Goal: Task Accomplishment & Management: Use online tool/utility

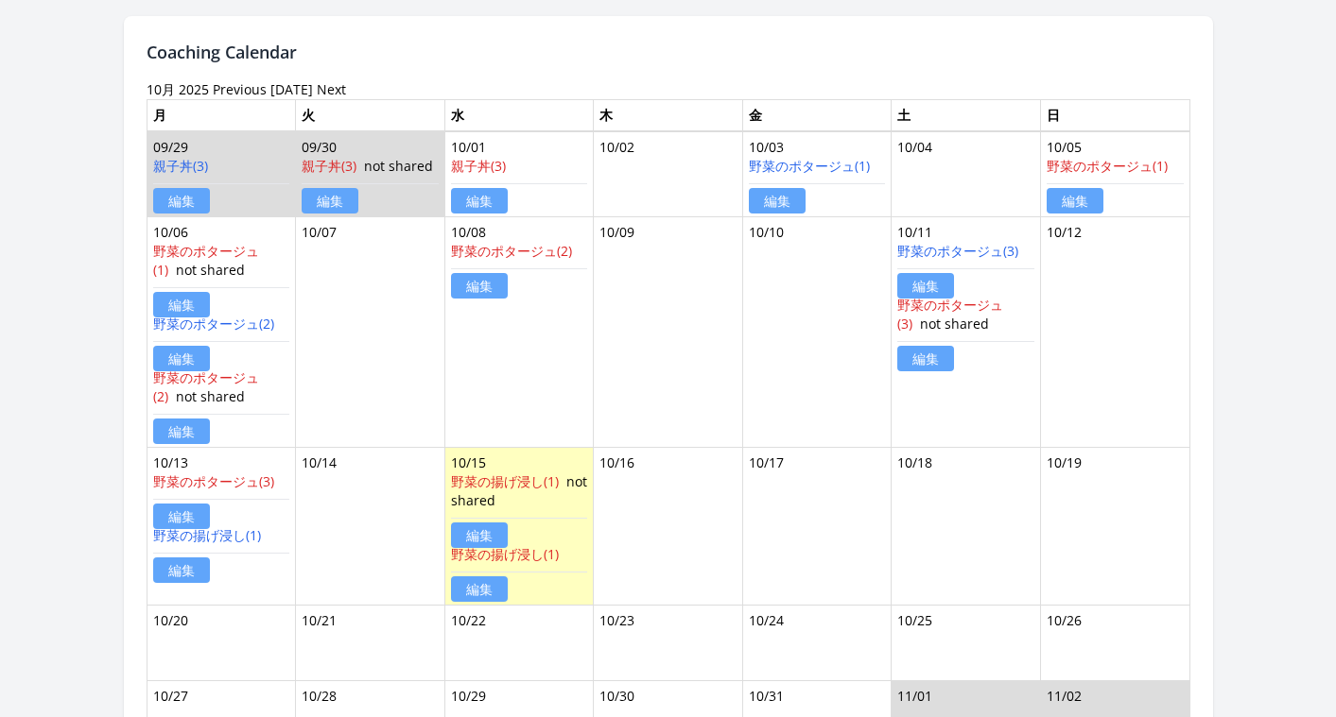
scroll to position [1956, 0]
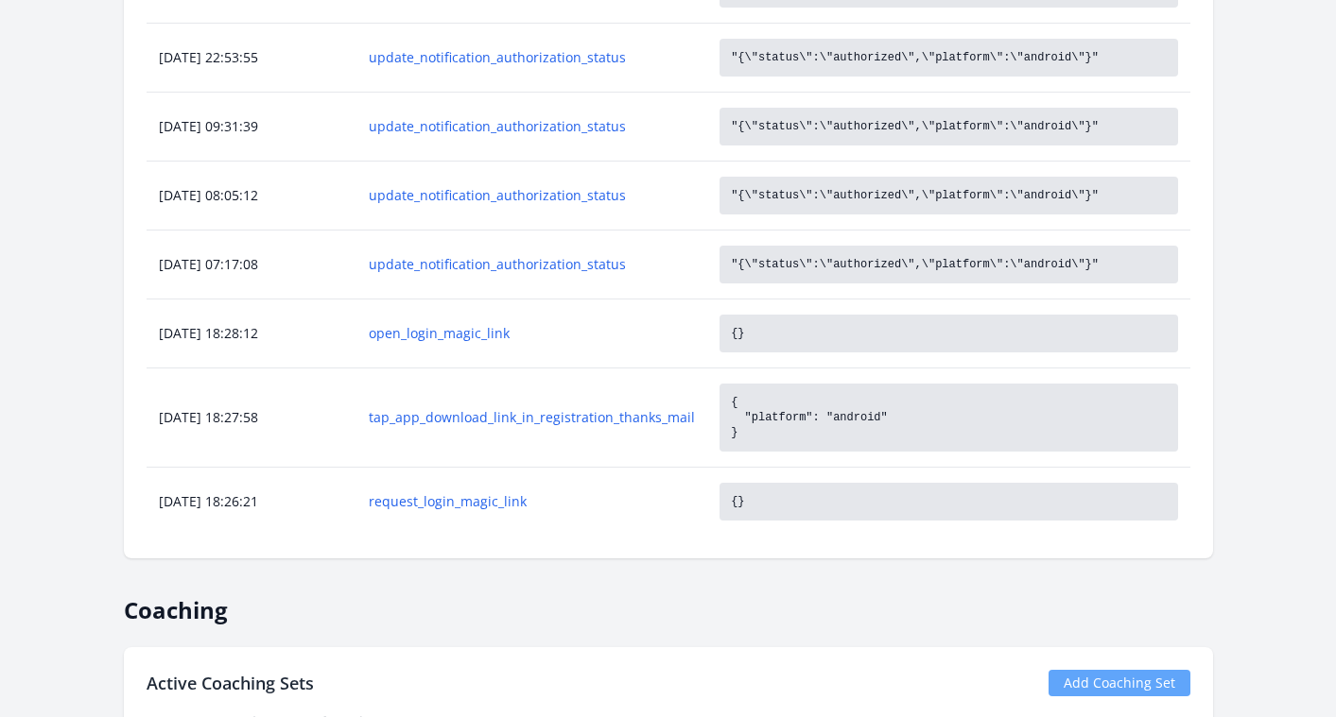
scroll to position [1357, 0]
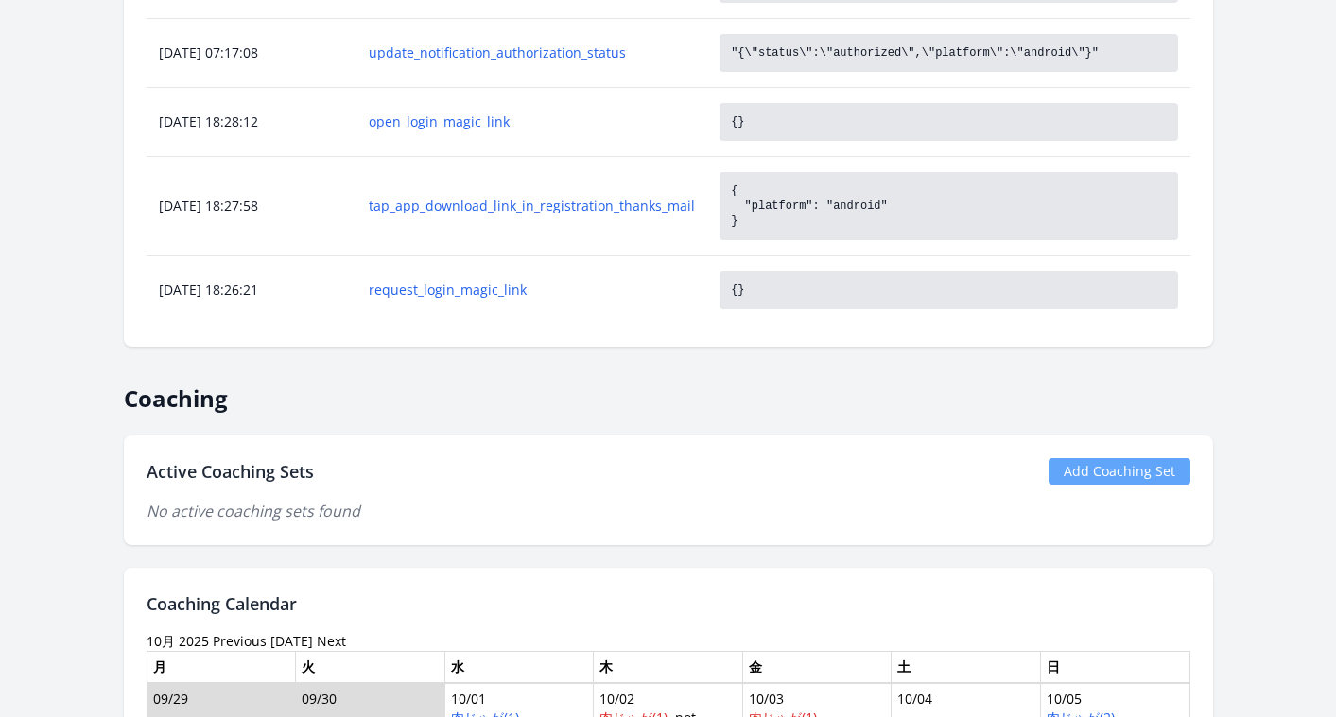
click at [1130, 464] on link "Add Coaching Set" at bounding box center [1119, 471] width 142 height 26
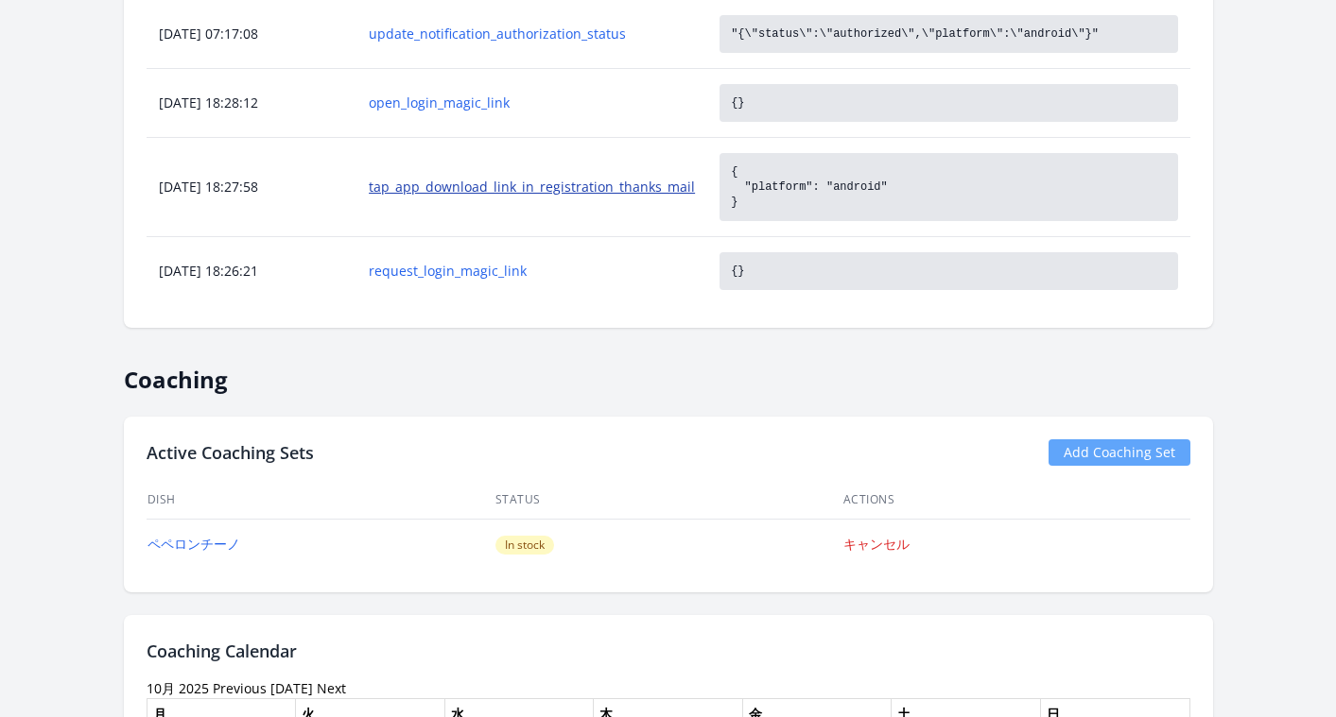
scroll to position [1377, 0]
drag, startPoint x: 334, startPoint y: 458, endPoint x: 150, endPoint y: 461, distance: 183.4
click at [149, 461] on div "Active Coaching Sets Add Coaching Set" at bounding box center [669, 452] width 1044 height 26
copy h2 "Active Coaching Sets"
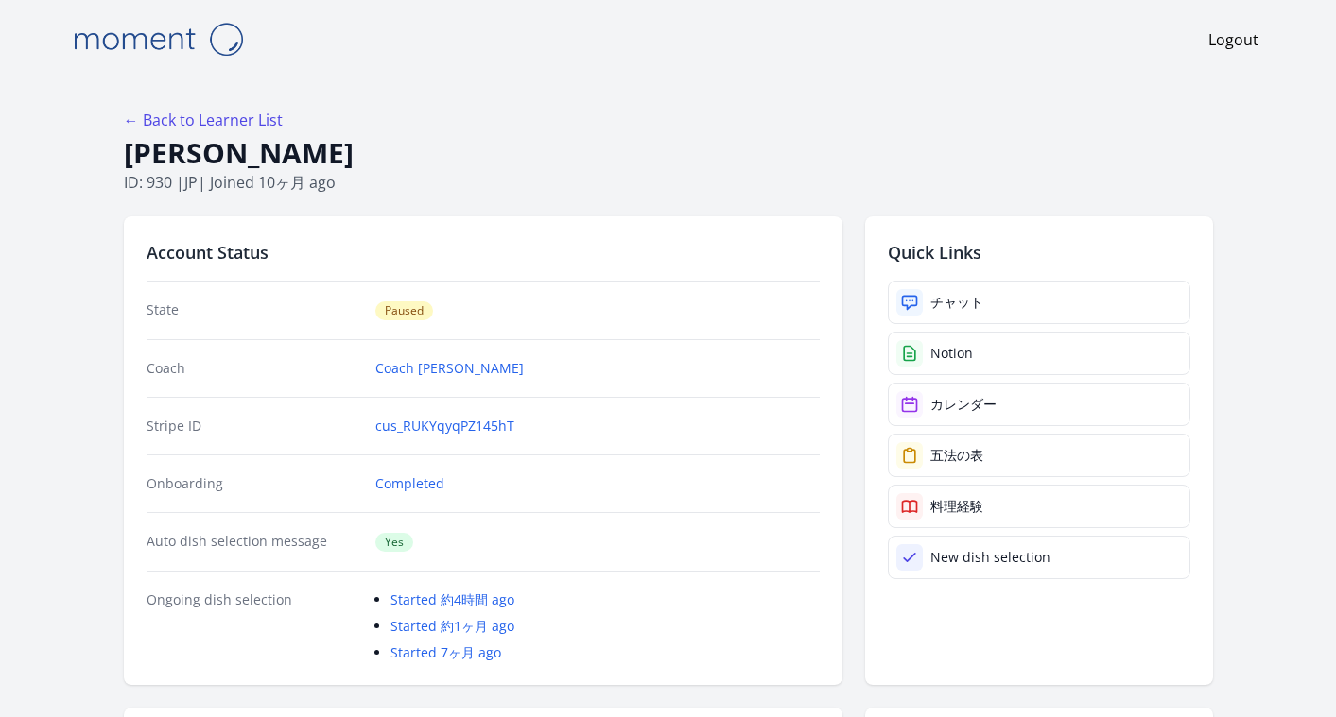
scroll to position [542, 0]
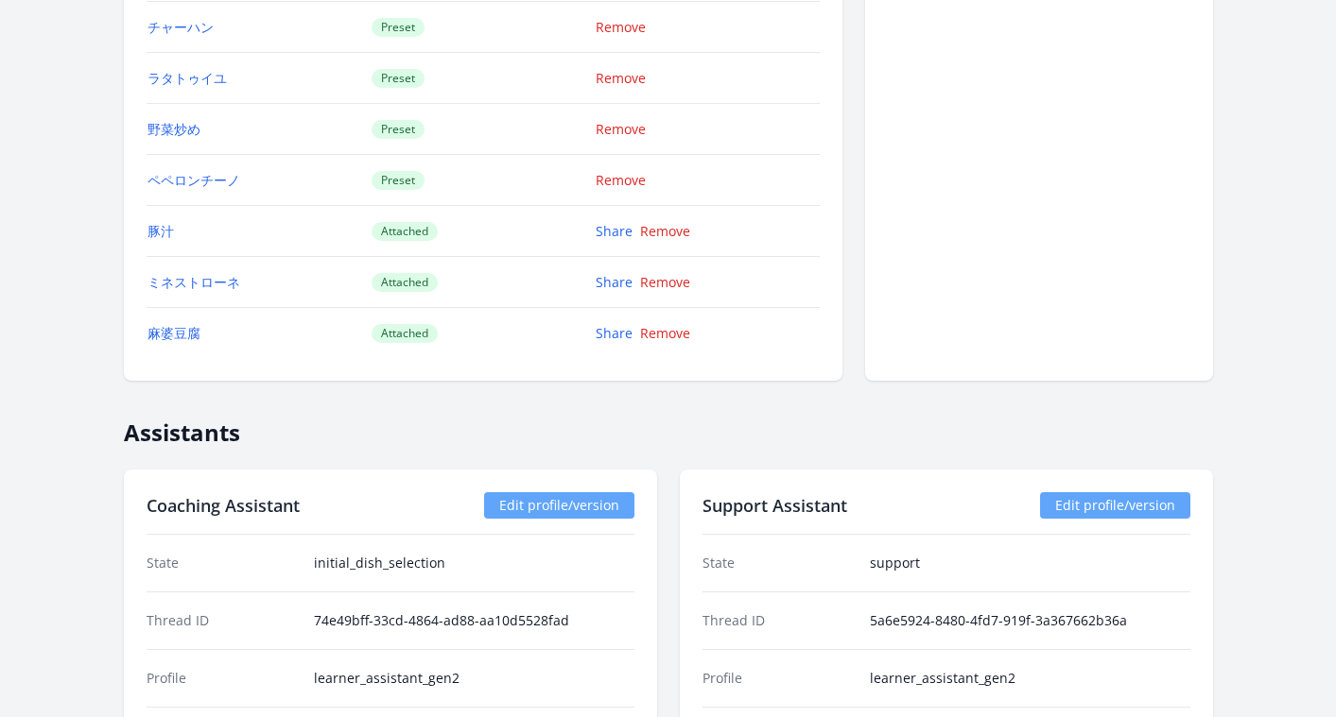
scroll to position [2376, 0]
